Goal: Task Accomplishment & Management: Complete application form

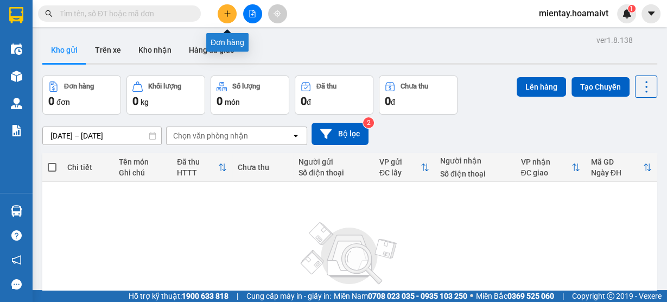
click at [230, 18] on button at bounding box center [227, 13] width 19 height 19
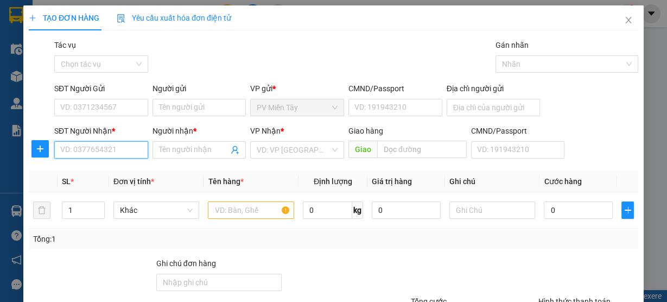
click at [122, 153] on input "SĐT Người Nhận *" at bounding box center [101, 149] width 94 height 17
type input "0783815"
click at [118, 175] on div "0783815532 - Trang" at bounding box center [100, 171] width 80 height 12
type input "quan binh tan"
type input "0783815532"
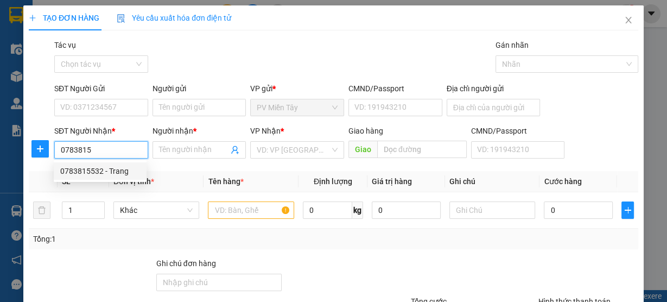
type input "Trang"
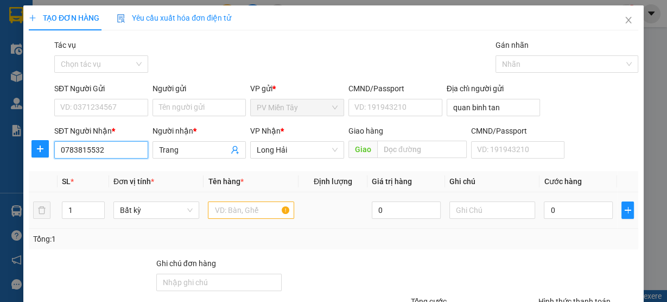
type input "0783815532"
click at [264, 210] on input "text" at bounding box center [251, 209] width 86 height 17
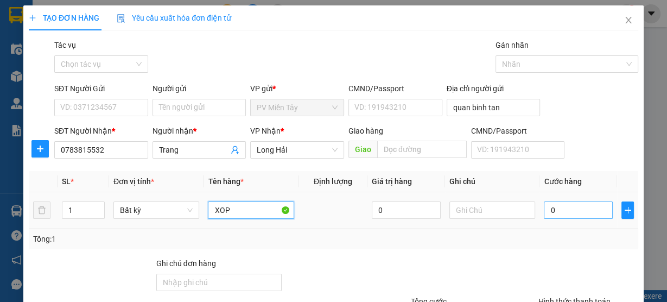
type input "XOP"
click at [571, 213] on input "0" at bounding box center [578, 209] width 69 height 17
type input "5"
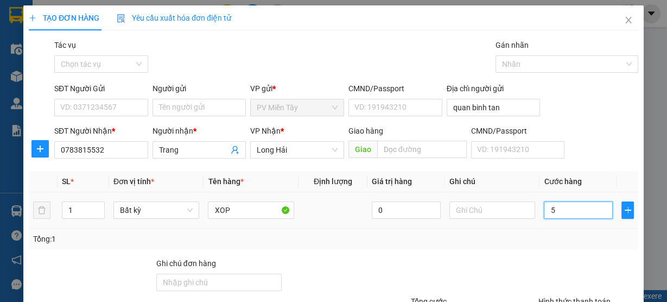
type input "50"
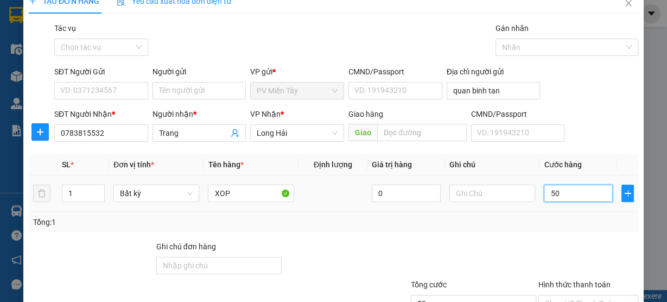
scroll to position [11, 0]
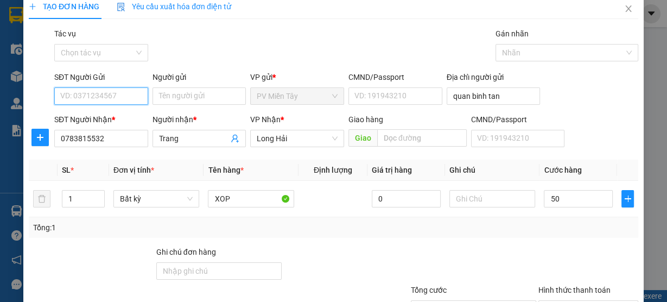
type input "50.000"
click at [135, 92] on input "SĐT Người Gửi" at bounding box center [101, 95] width 94 height 17
click at [125, 114] on div "0936349951 - dung" at bounding box center [100, 117] width 80 height 12
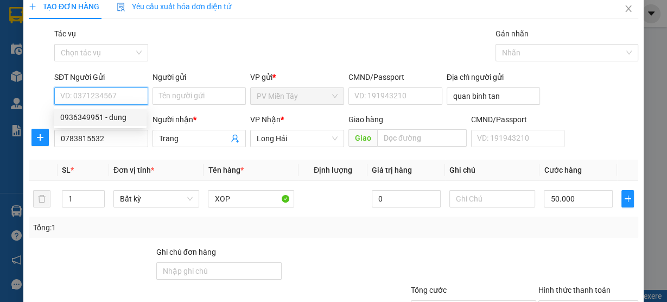
type input "0936349951"
type input "dung"
type input "091072023796"
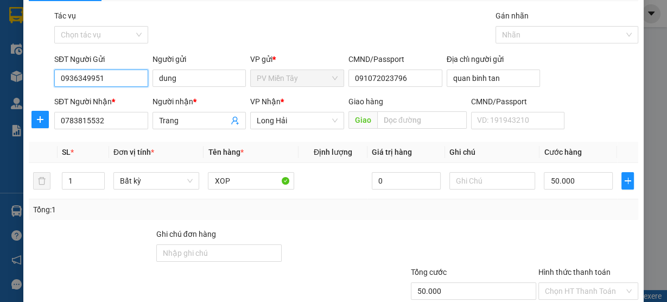
scroll to position [98, 0]
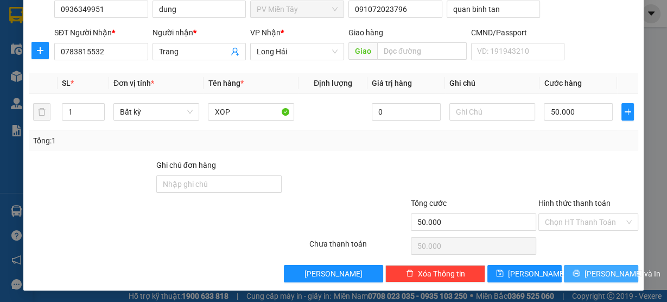
click at [594, 267] on span "Lưu và In" at bounding box center [622, 273] width 76 height 12
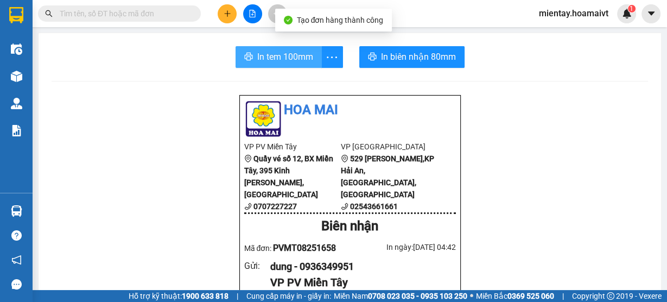
click at [291, 56] on span "In tem 100mm" at bounding box center [285, 57] width 56 height 14
